Goal: Task Accomplishment & Management: Complete application form

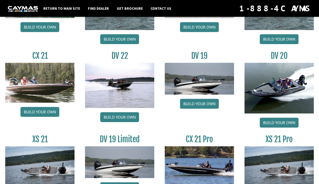
scroll to position [565, 0]
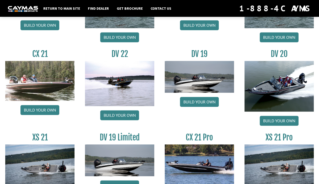
click at [197, 152] on img at bounding box center [199, 164] width 69 height 40
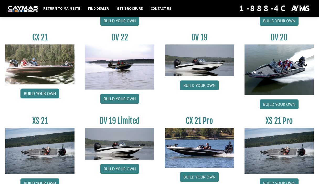
scroll to position [610, 0]
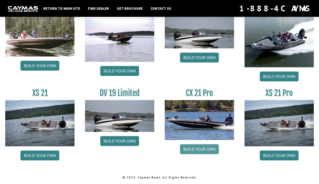
click at [199, 150] on link "Build your own" at bounding box center [199, 149] width 39 height 10
click at [283, 155] on link "Build your own" at bounding box center [279, 155] width 39 height 10
click at [198, 148] on link "Build your own" at bounding box center [199, 149] width 39 height 10
click at [133, 71] on link "Build your own" at bounding box center [119, 71] width 39 height 10
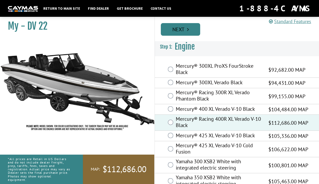
click at [191, 27] on link "Next" at bounding box center [180, 29] width 39 height 13
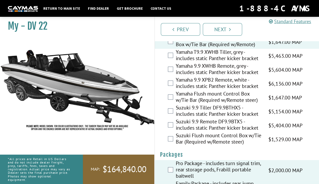
scroll to position [1612, 0]
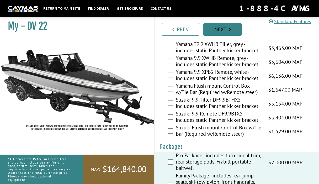
click at [229, 33] on link "Next" at bounding box center [222, 29] width 39 height 13
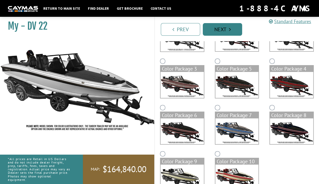
scroll to position [92, 0]
